Goal: Task Accomplishment & Management: Use online tool/utility

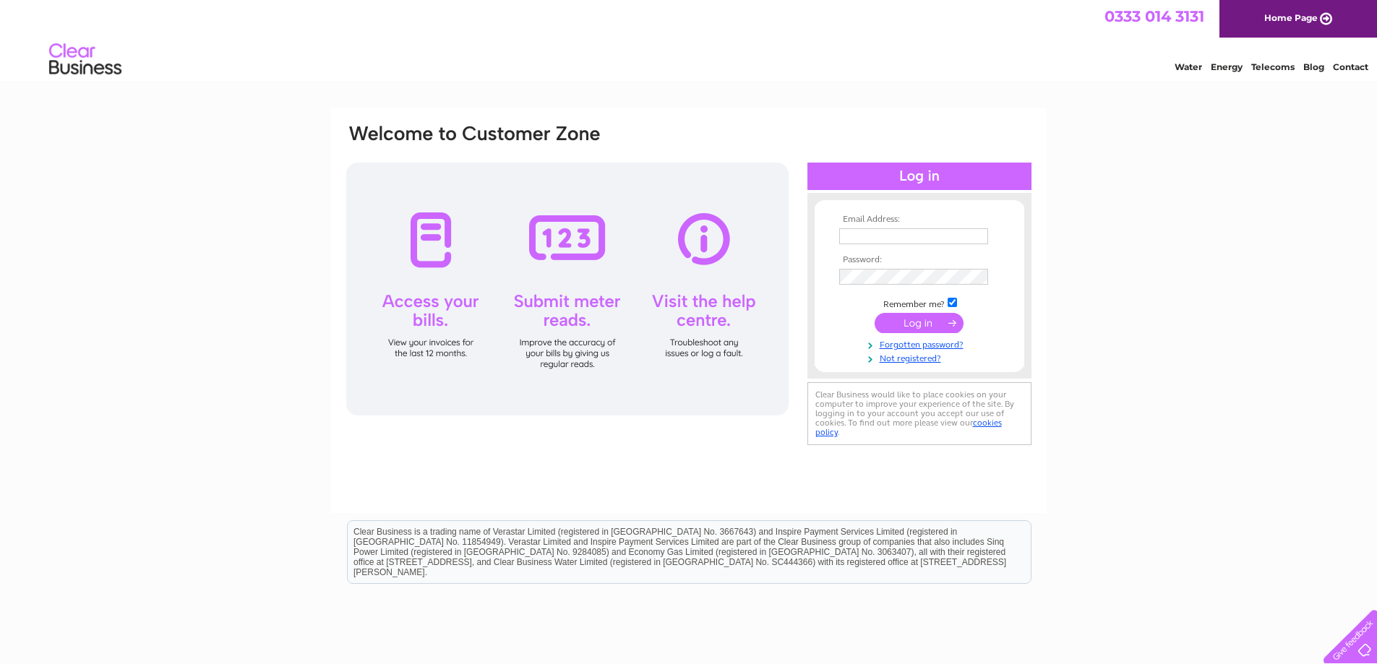
type input "[EMAIL_ADDRESS][DOMAIN_NAME]"
click at [919, 325] on input "submit" at bounding box center [919, 323] width 89 height 20
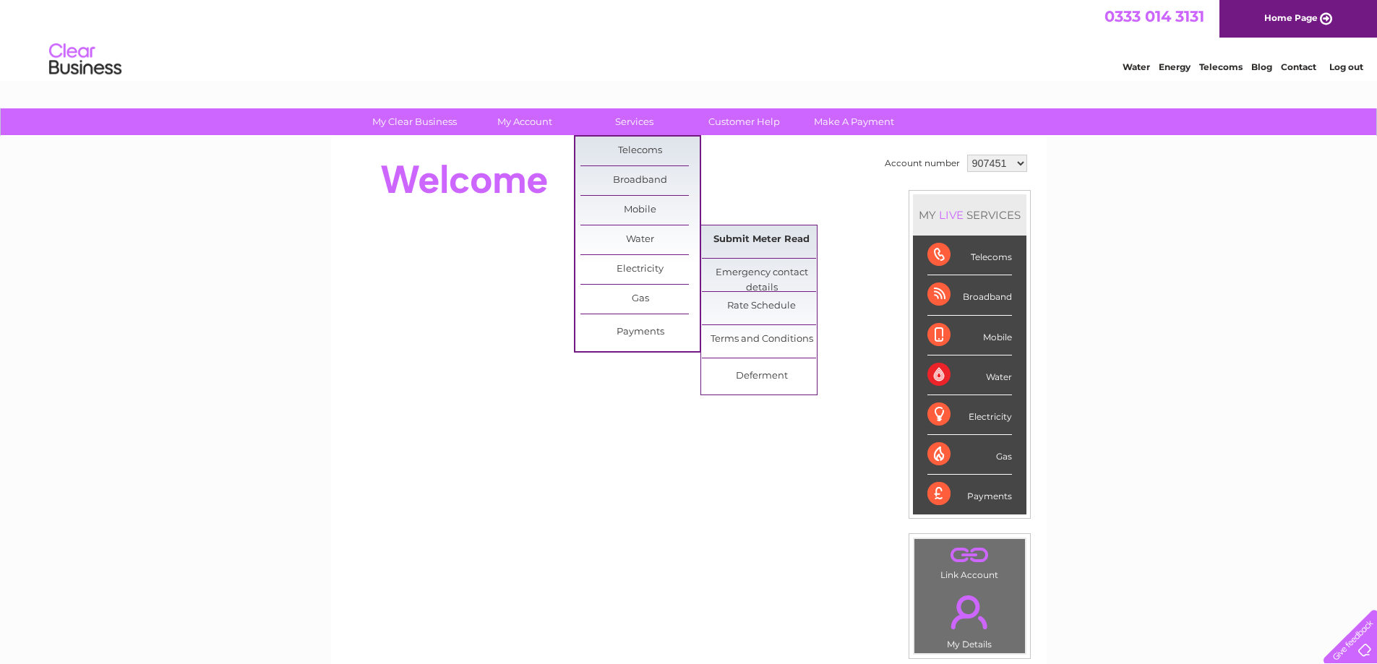
click at [751, 233] on link "Submit Meter Read" at bounding box center [761, 240] width 119 height 29
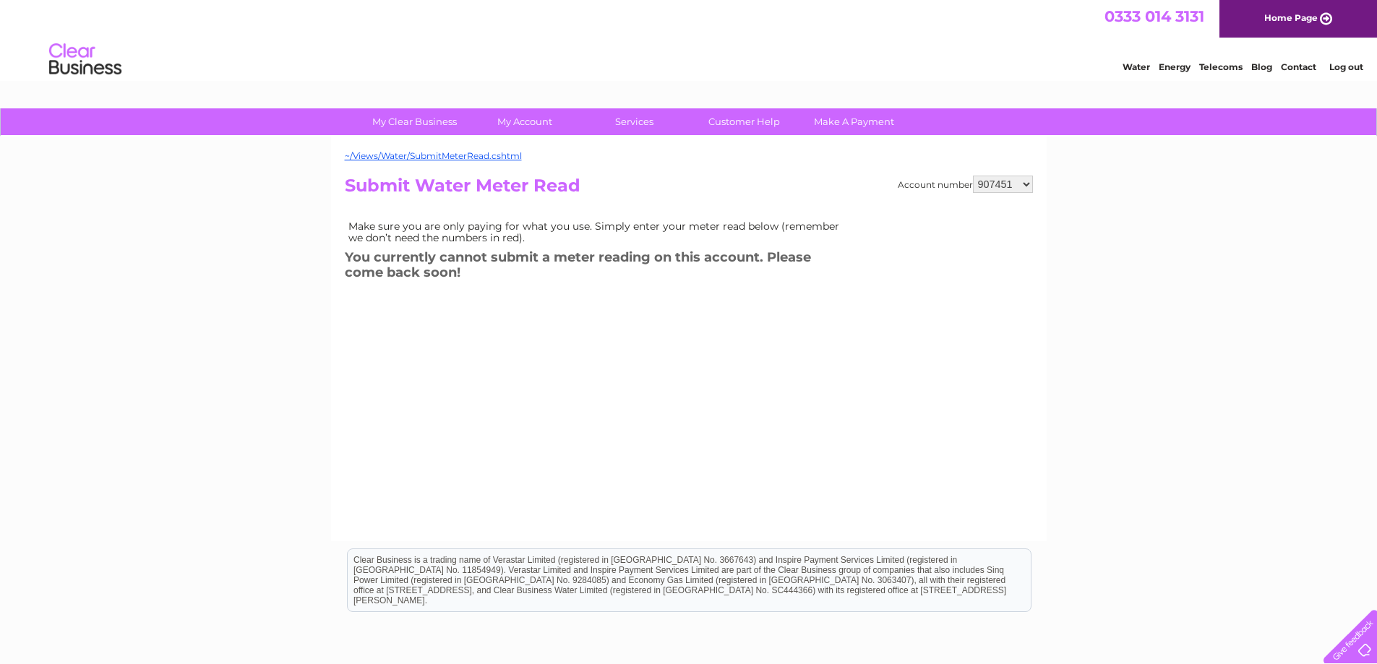
click at [1023, 184] on select "907451 1112793 2943305" at bounding box center [1003, 184] width 60 height 17
select select "1112793"
click at [973, 176] on select "907451 1112793 2943305" at bounding box center [1003, 184] width 60 height 17
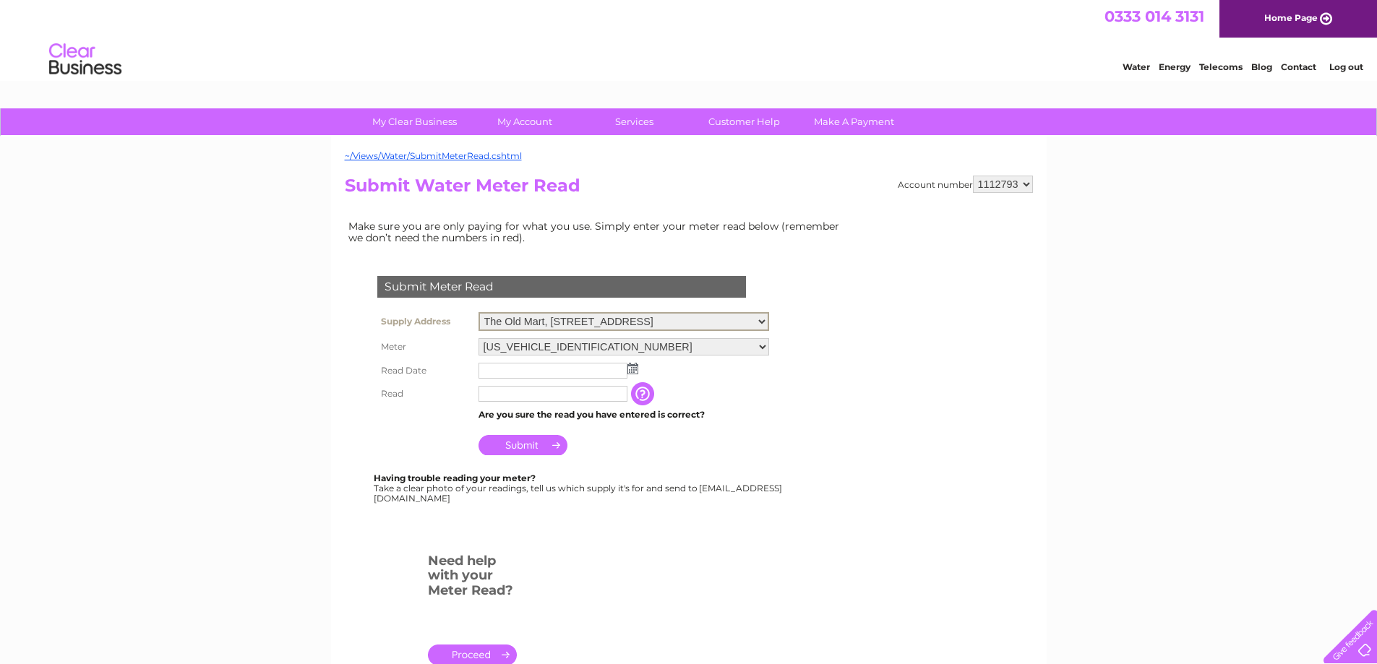
click at [769, 319] on select "The Old Mart, Unit 3, Tomintoul, Ballindalloch, Banffshire, AB37 9HU The Old Ma…" at bounding box center [624, 321] width 291 height 19
click at [769, 348] on select "06ELSTER13T321681" at bounding box center [624, 346] width 291 height 19
click at [1020, 185] on select "907451 1112793 2943305" at bounding box center [1003, 184] width 60 height 17
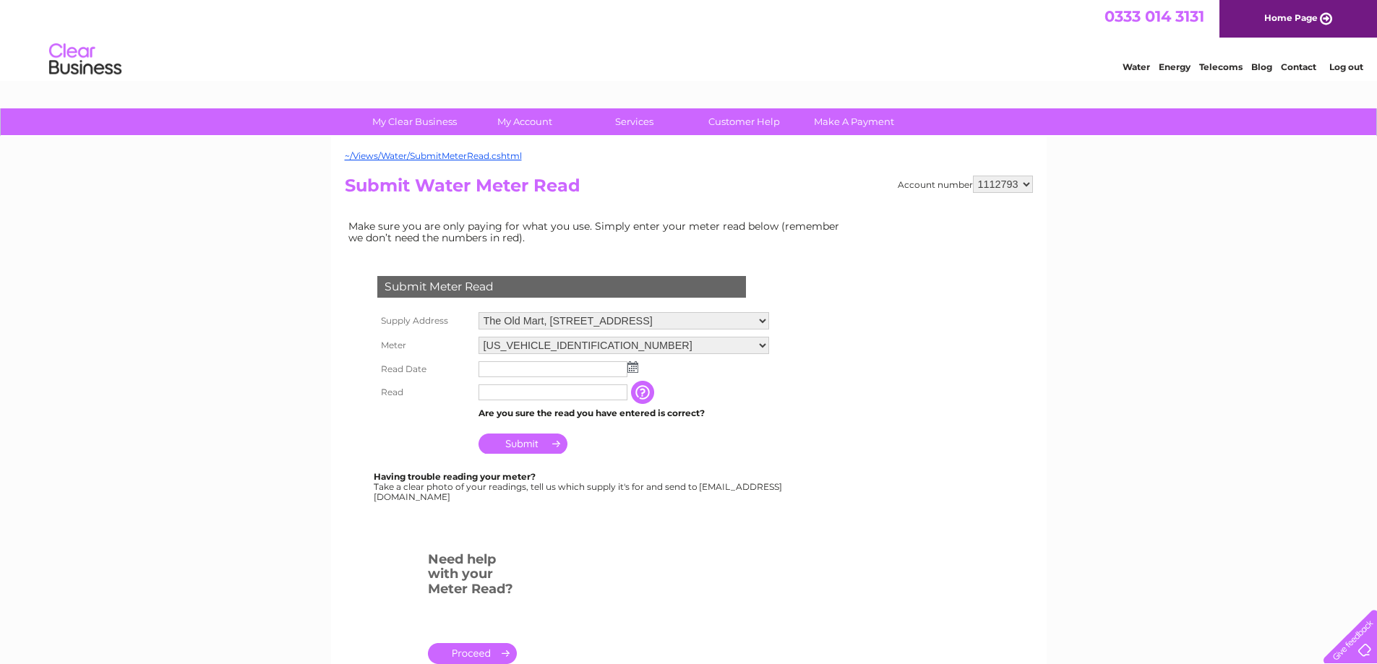
select select "2943305"
click at [973, 176] on select "907451 1112793 2943305" at bounding box center [1003, 184] width 60 height 17
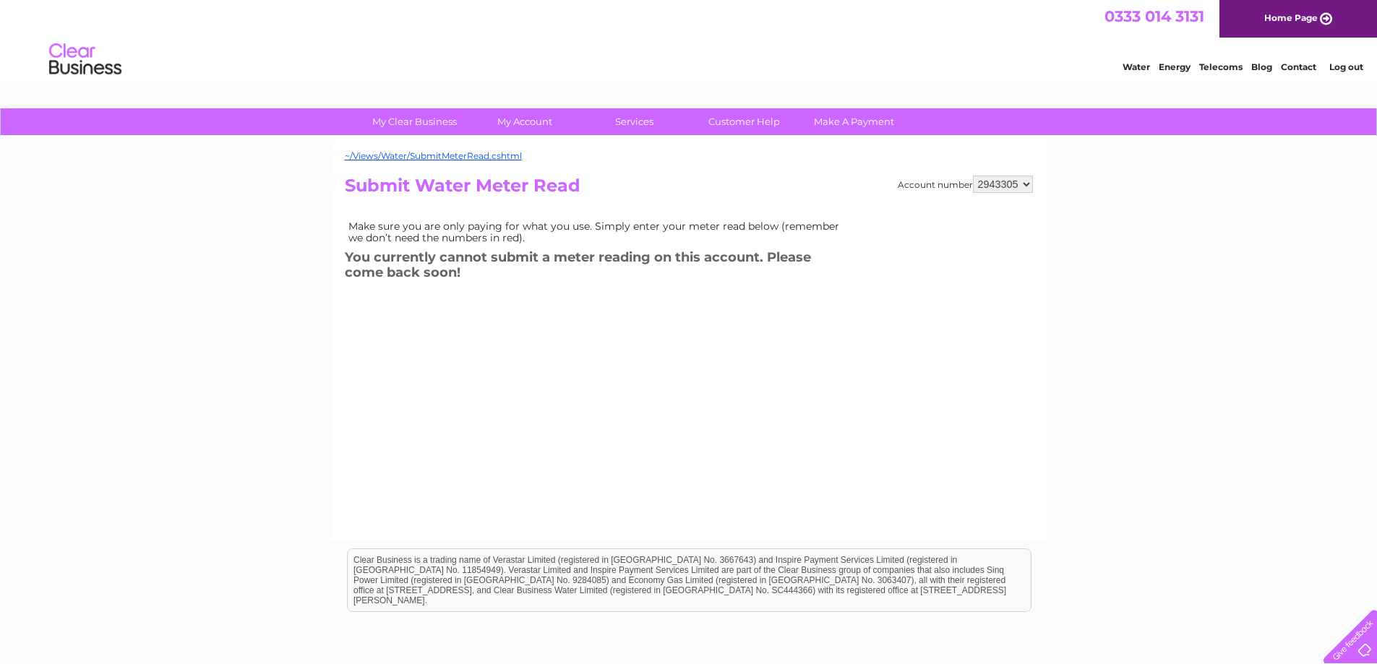
click at [1028, 181] on select "907451 1112793 2943305" at bounding box center [1003, 184] width 60 height 17
select select "907451"
click at [973, 176] on select "907451 1112793 2943305" at bounding box center [1003, 184] width 60 height 17
